Goal: Book appointment/travel/reservation

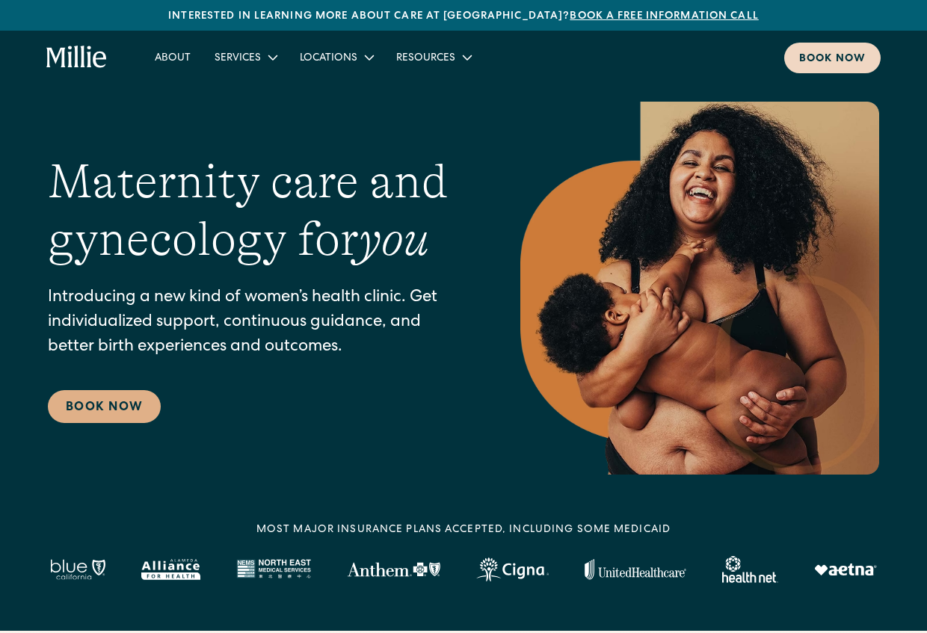
click at [819, 61] on div "Book now" at bounding box center [832, 60] width 67 height 16
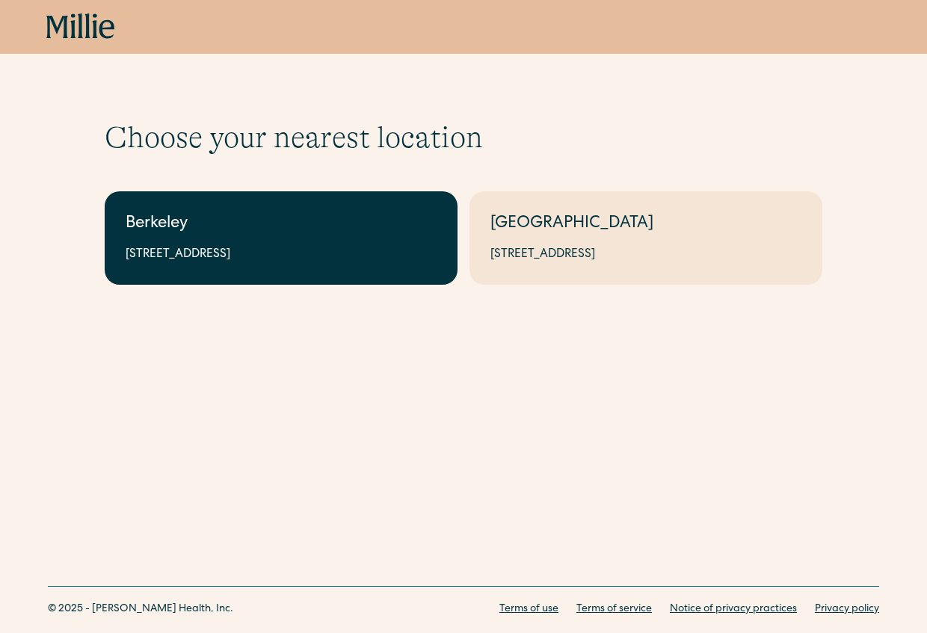
click at [378, 212] on div "Berkeley" at bounding box center [281, 224] width 311 height 25
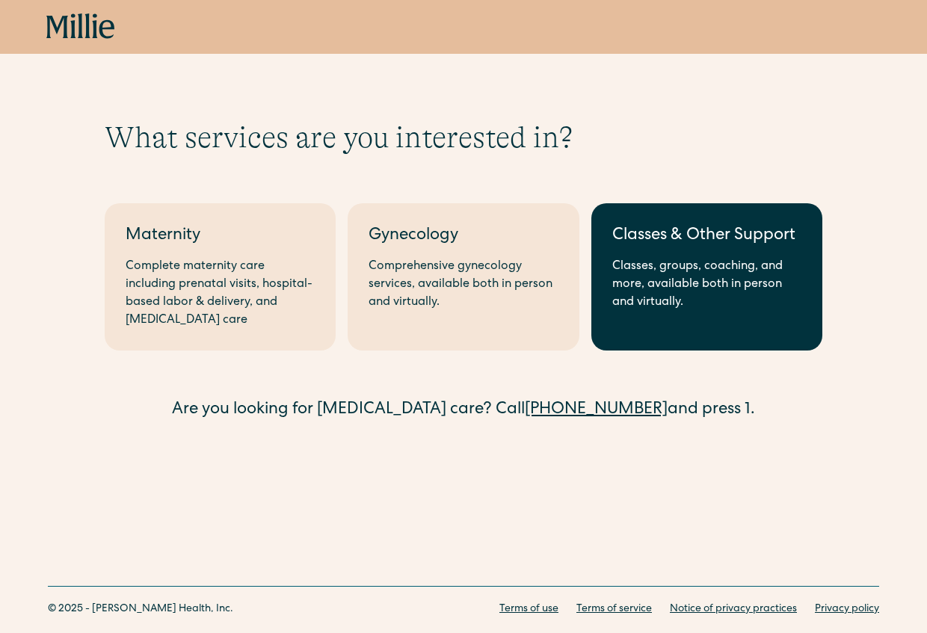
click at [672, 255] on link "Classes & Other Support Classes, groups, coaching, and more, available both in …" at bounding box center [707, 276] width 231 height 147
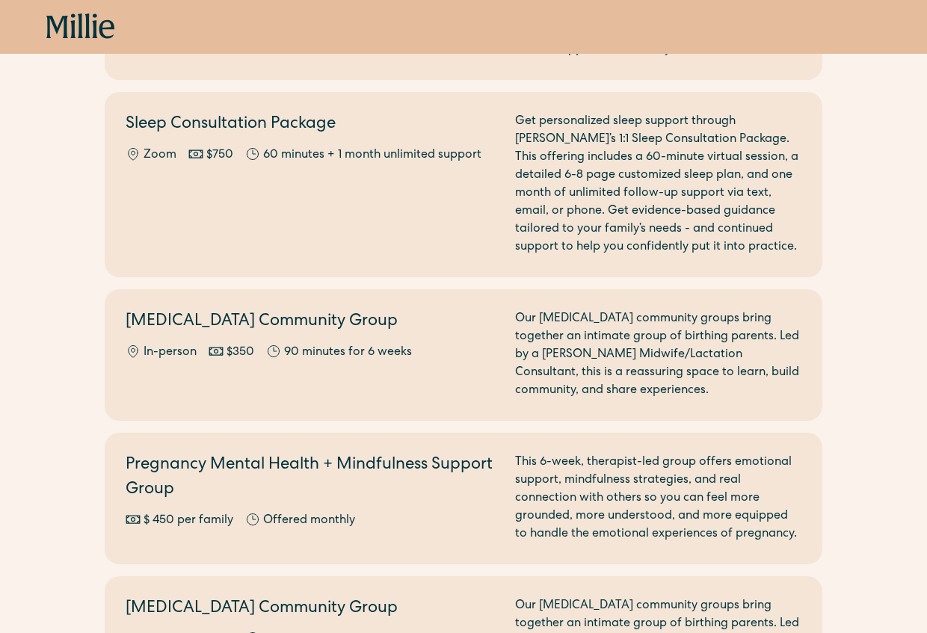
scroll to position [1818, 0]
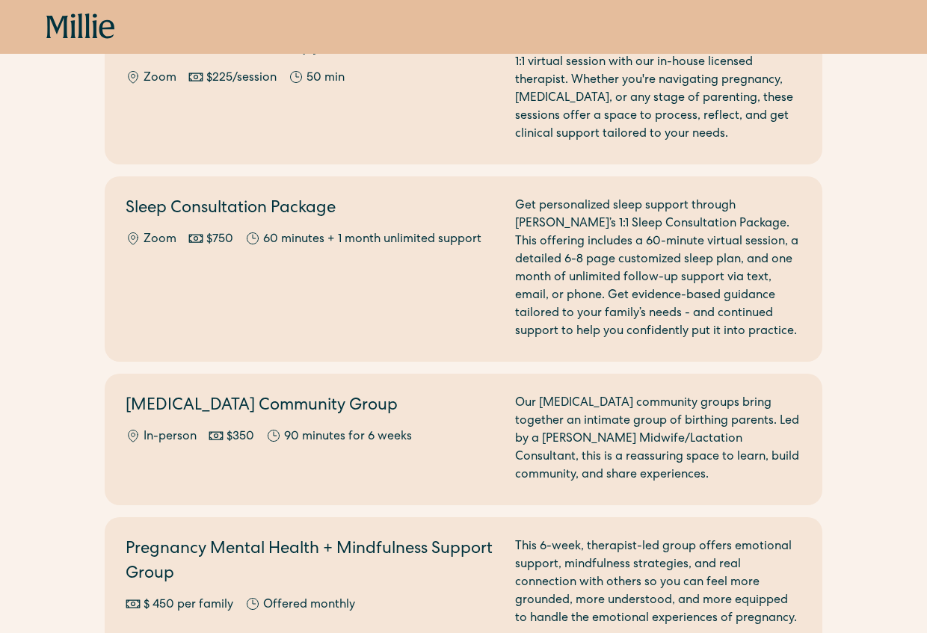
scroll to position [1561, 0]
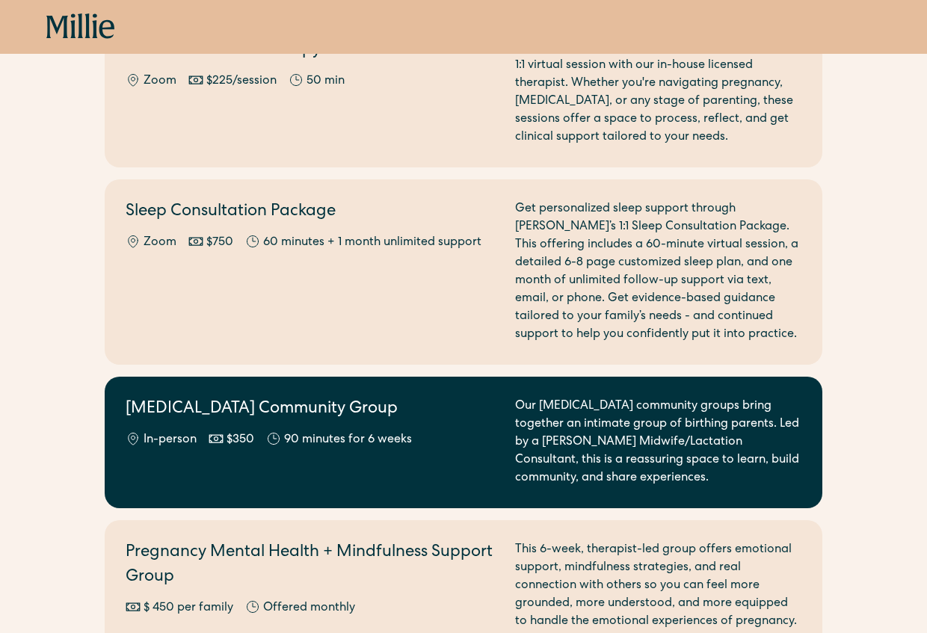
click at [585, 410] on div "Our postpartum community groups bring together an intimate group of birthing pa…" at bounding box center [658, 443] width 286 height 90
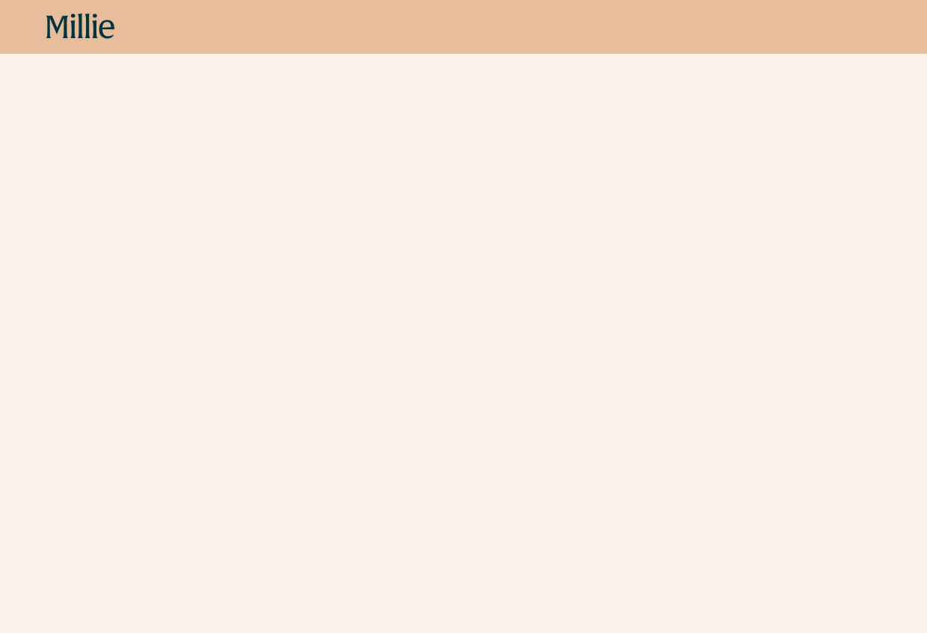
scroll to position [826, 0]
